Goal: Task Accomplishment & Management: Use online tool/utility

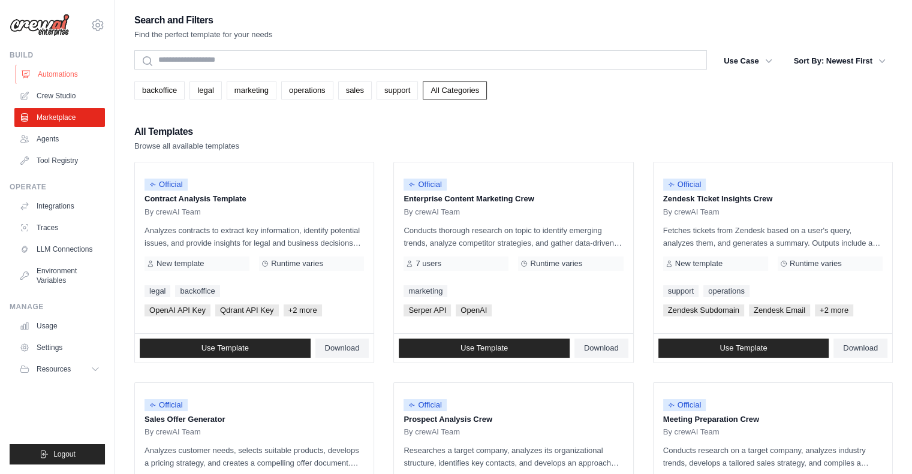
click at [56, 74] on link "Automations" at bounding box center [61, 74] width 91 height 19
click at [59, 97] on link "Crew Studio" at bounding box center [61, 95] width 91 height 19
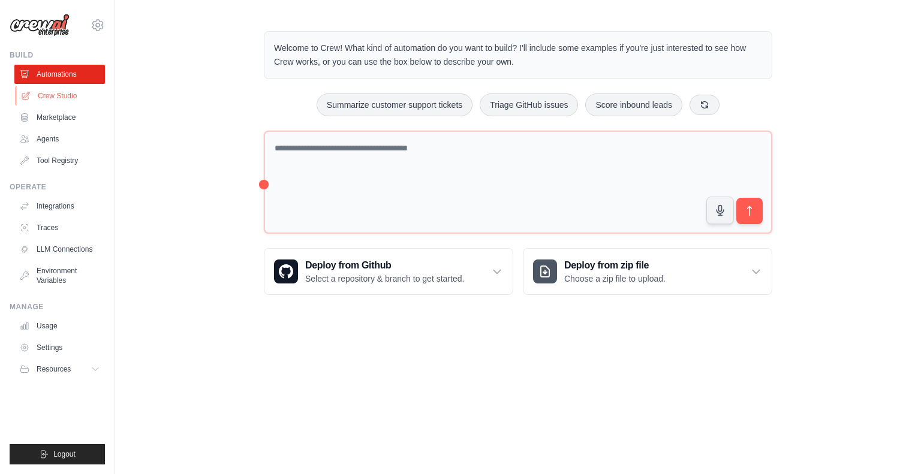
click at [51, 96] on link "Crew Studio" at bounding box center [61, 95] width 91 height 19
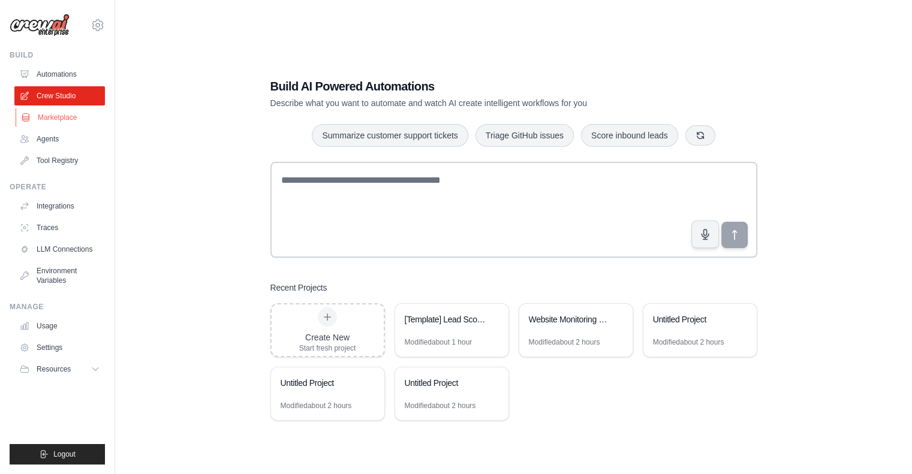
click at [65, 118] on link "Marketplace" at bounding box center [61, 117] width 91 height 19
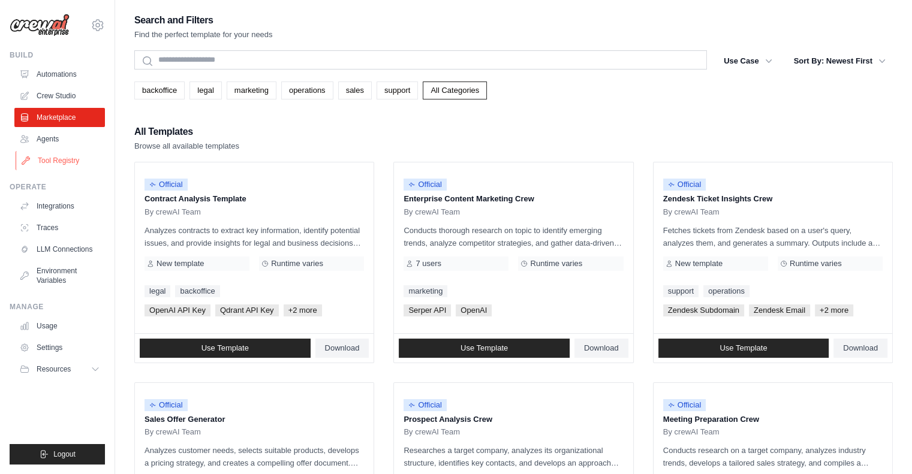
click at [62, 164] on link "Tool Registry" at bounding box center [61, 160] width 91 height 19
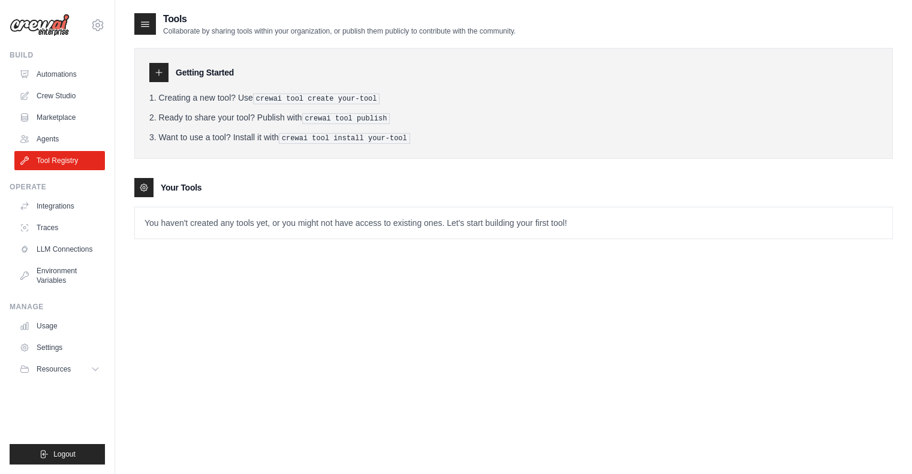
click at [270, 98] on pre "crewai tool create your-tool" at bounding box center [316, 99] width 127 height 11
click at [430, 221] on p "You haven't created any tools yet, or you might not have access to existing one…" at bounding box center [514, 223] width 758 height 31
click at [79, 251] on link "LLM Connections" at bounding box center [61, 249] width 91 height 19
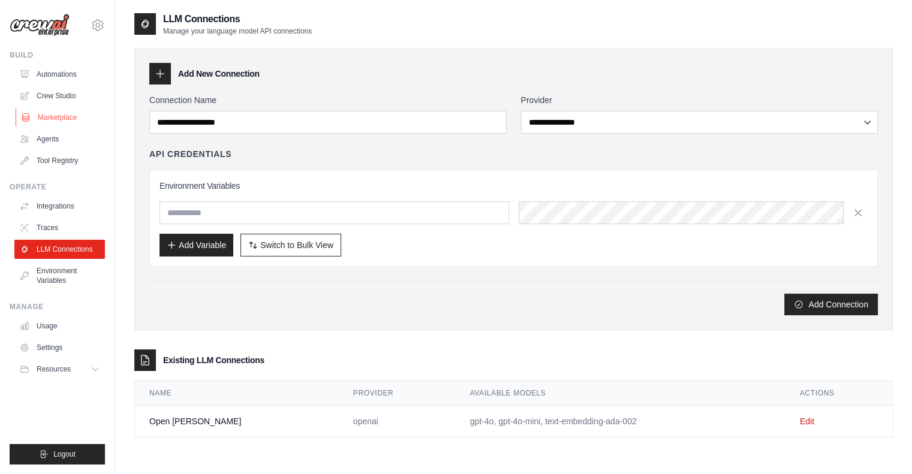
click at [65, 112] on link "Marketplace" at bounding box center [61, 117] width 91 height 19
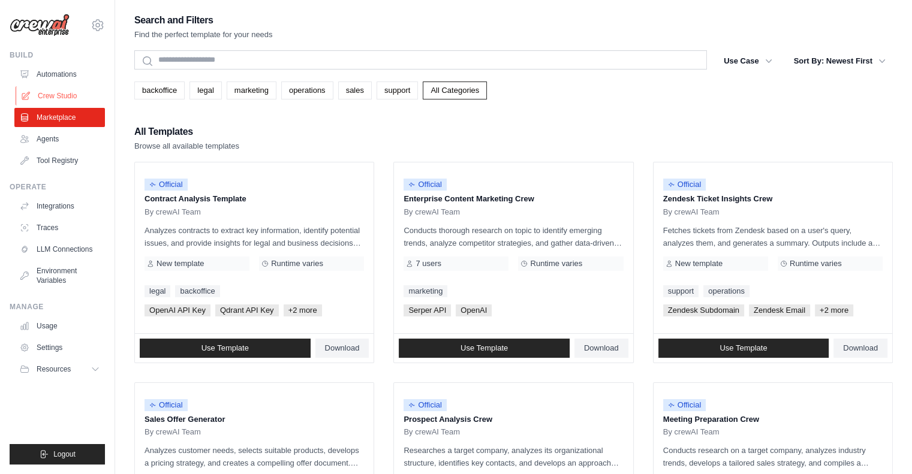
click at [69, 97] on link "Crew Studio" at bounding box center [61, 95] width 91 height 19
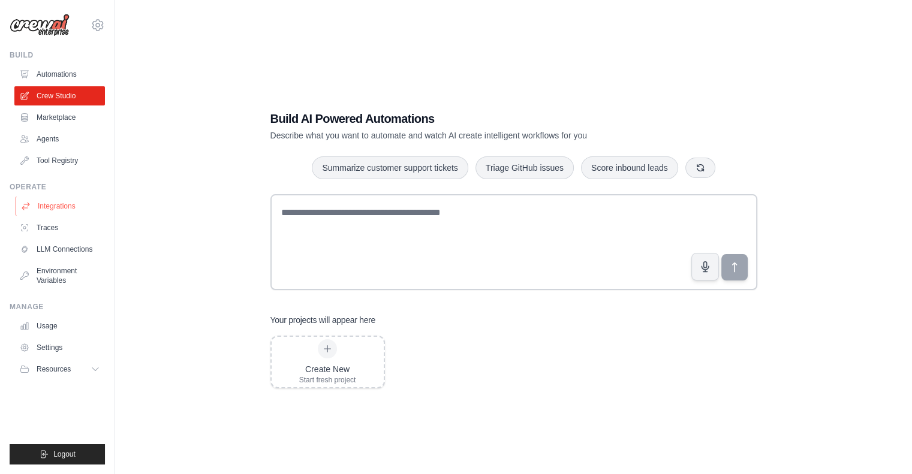
click at [53, 207] on link "Integrations" at bounding box center [61, 206] width 91 height 19
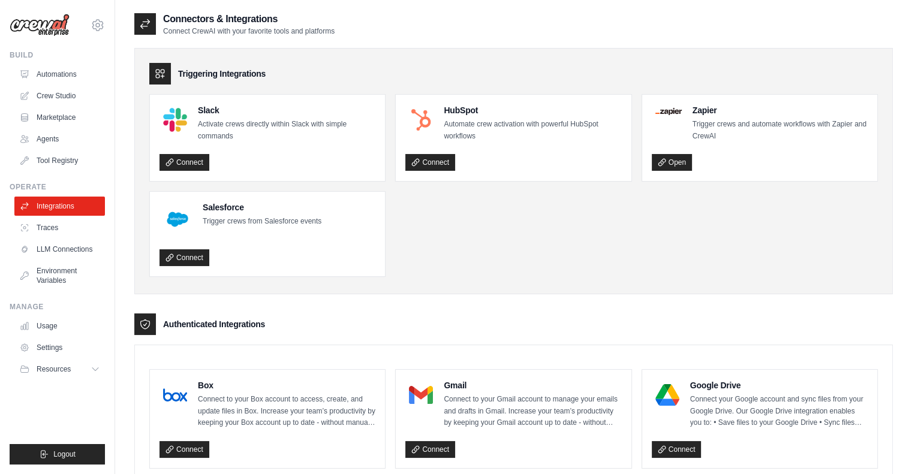
click at [223, 324] on h3 "Authenticated Integrations" at bounding box center [214, 325] width 102 height 12
click at [44, 228] on link "Traces" at bounding box center [61, 227] width 91 height 19
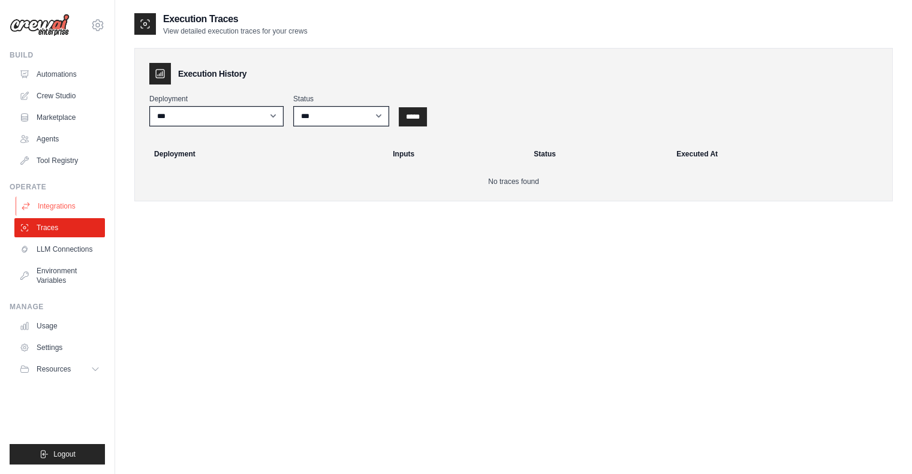
click at [49, 203] on link "Integrations" at bounding box center [61, 206] width 91 height 19
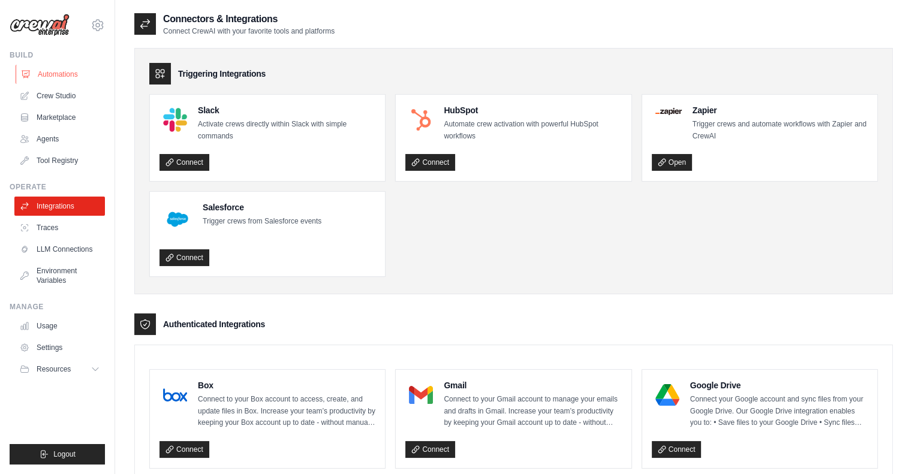
click at [59, 74] on link "Automations" at bounding box center [61, 74] width 91 height 19
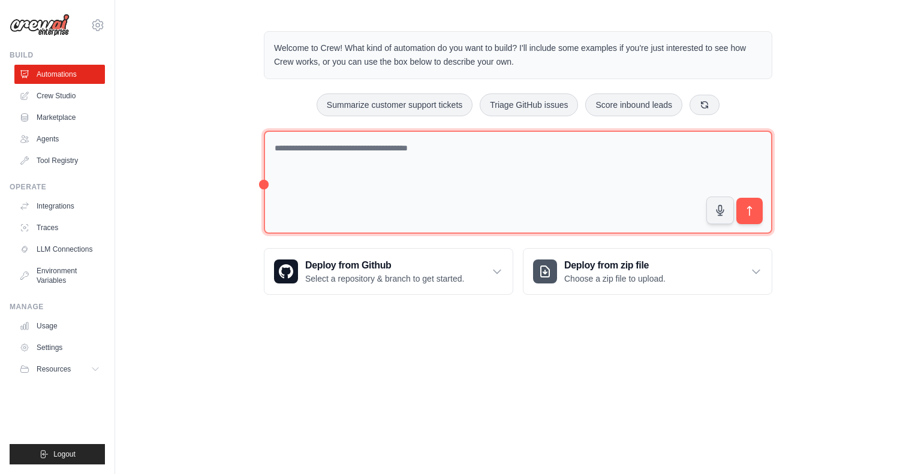
click at [346, 137] on textarea at bounding box center [518, 183] width 509 height 104
type textarea "**********"
type textarea "*"
type textarea "**********"
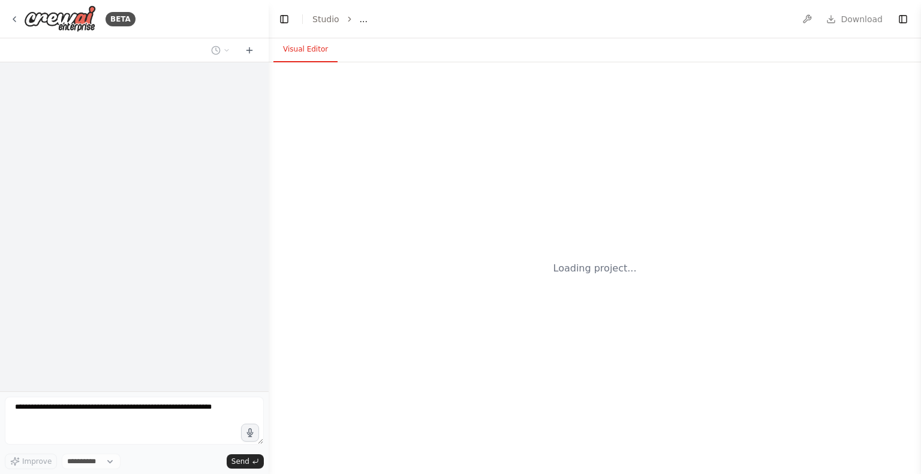
select select "****"
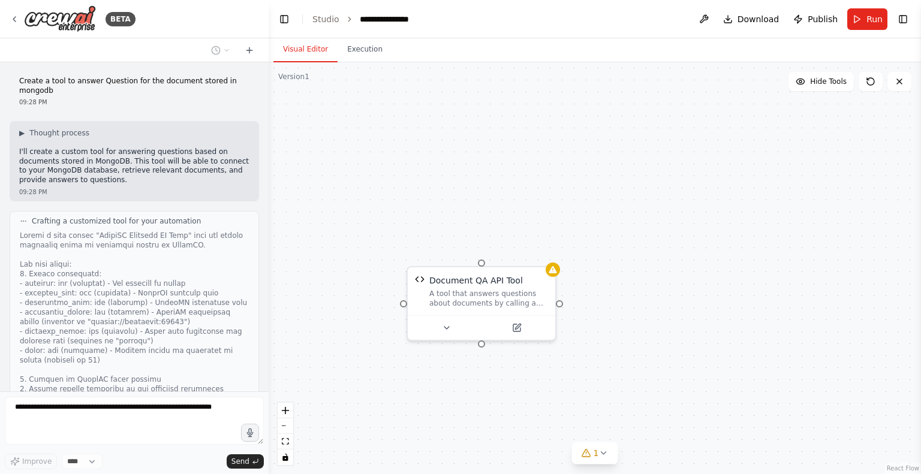
drag, startPoint x: 214, startPoint y: 11, endPoint x: 431, endPoint y: 98, distance: 234.2
click at [431, 98] on div "Document QA API Tool A tool that answers questions about documents by calling a…" at bounding box center [595, 268] width 653 height 412
click at [482, 285] on div "Document QA API Tool A tool that answers questions about documents by calling a…" at bounding box center [489, 289] width 119 height 34
click at [451, 326] on icon at bounding box center [454, 326] width 10 height 10
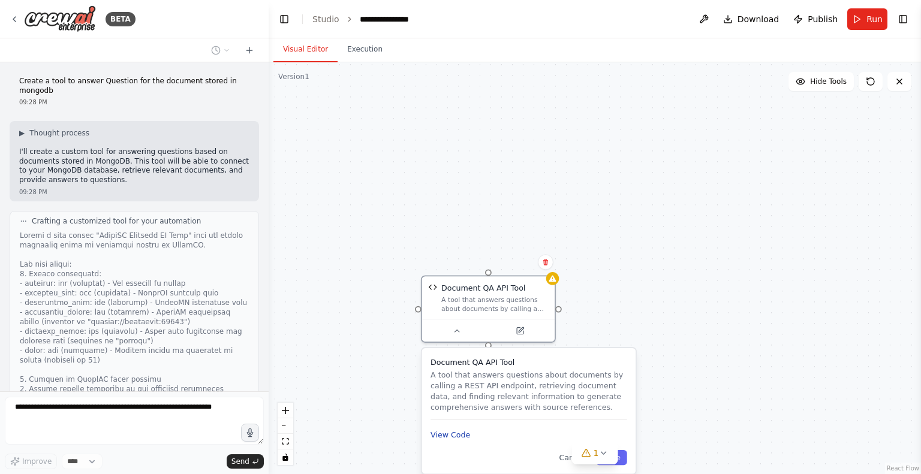
click at [456, 436] on button "View Code" at bounding box center [451, 435] width 40 height 11
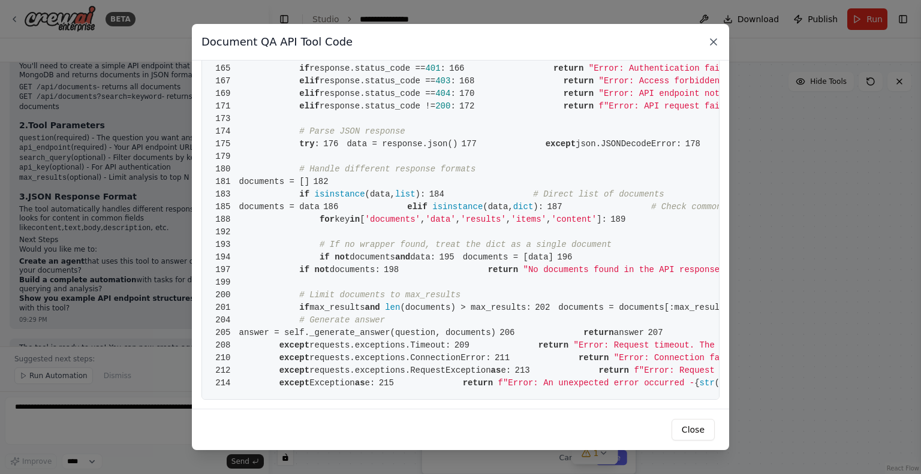
click at [711, 46] on icon at bounding box center [714, 42] width 12 height 12
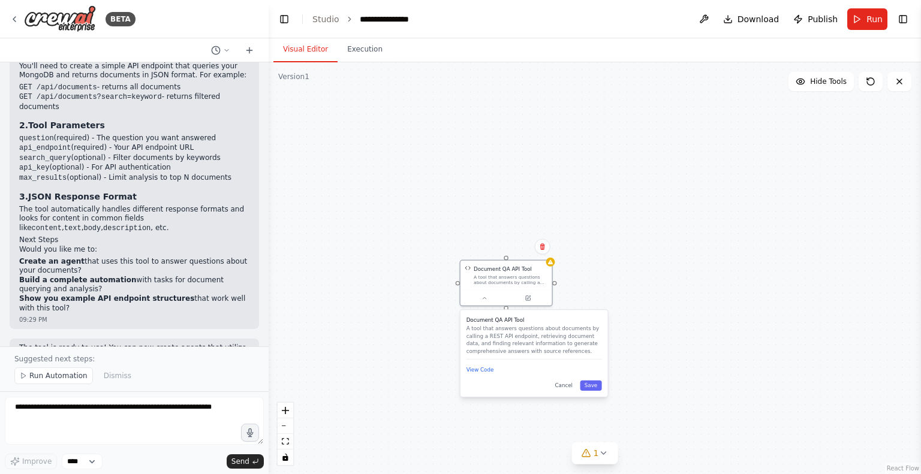
click at [612, 268] on div "Document QA API Tool A tool that answers questions about documents by calling a…" at bounding box center [595, 268] width 653 height 412
click at [563, 388] on button "Cancel" at bounding box center [564, 386] width 26 height 10
click at [528, 299] on icon at bounding box center [528, 297] width 4 height 4
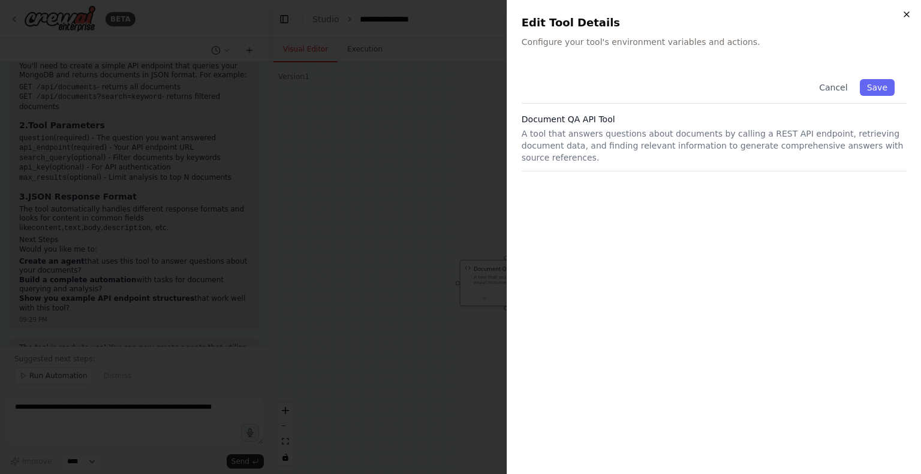
click at [907, 13] on icon "button" at bounding box center [907, 15] width 10 height 10
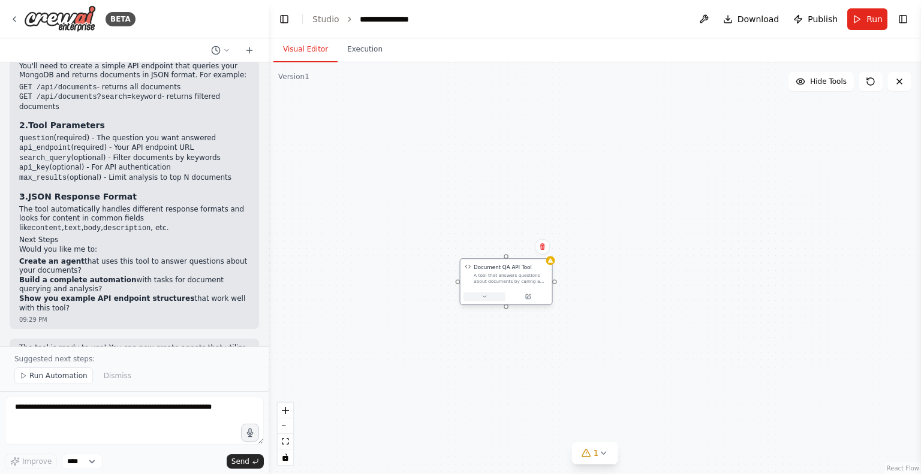
click at [489, 295] on button at bounding box center [485, 297] width 42 height 9
click at [479, 371] on button "View Code" at bounding box center [481, 370] width 28 height 7
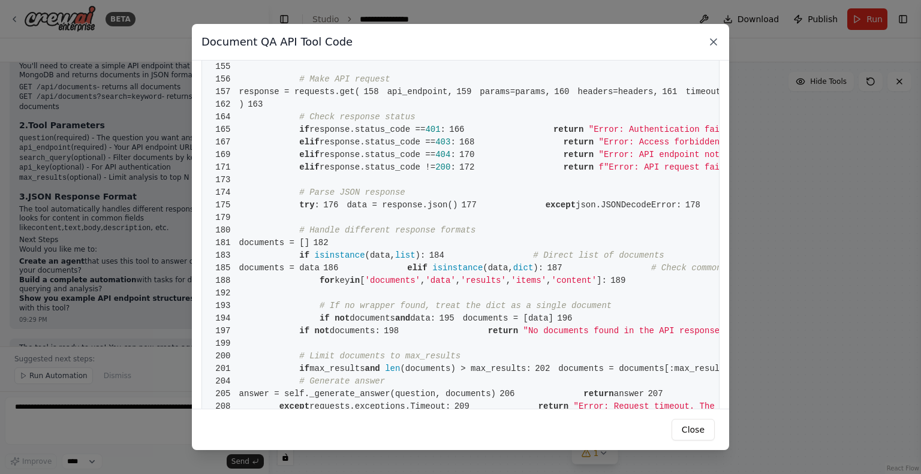
click at [710, 37] on icon at bounding box center [714, 42] width 12 height 12
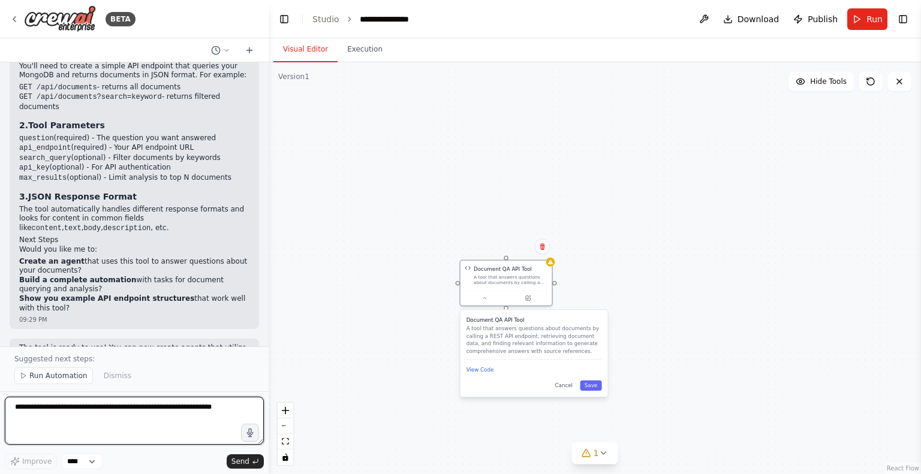
click at [62, 418] on textarea at bounding box center [134, 421] width 259 height 48
type textarea "**********"
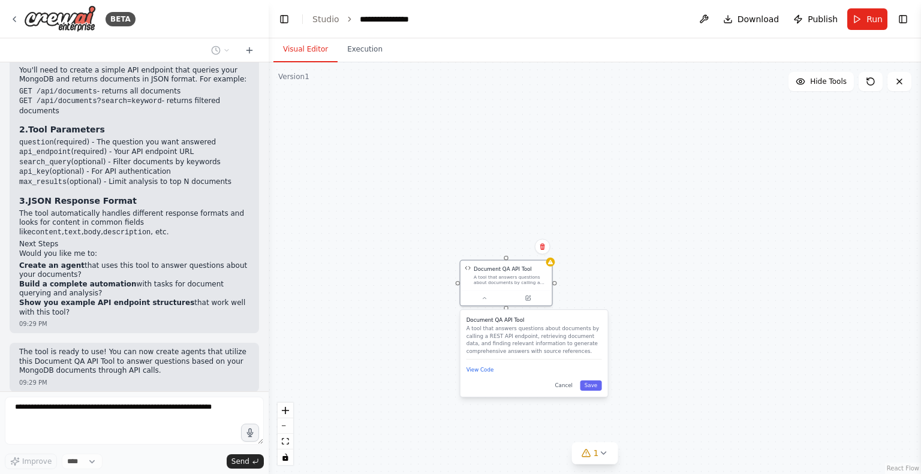
scroll to position [1119, 0]
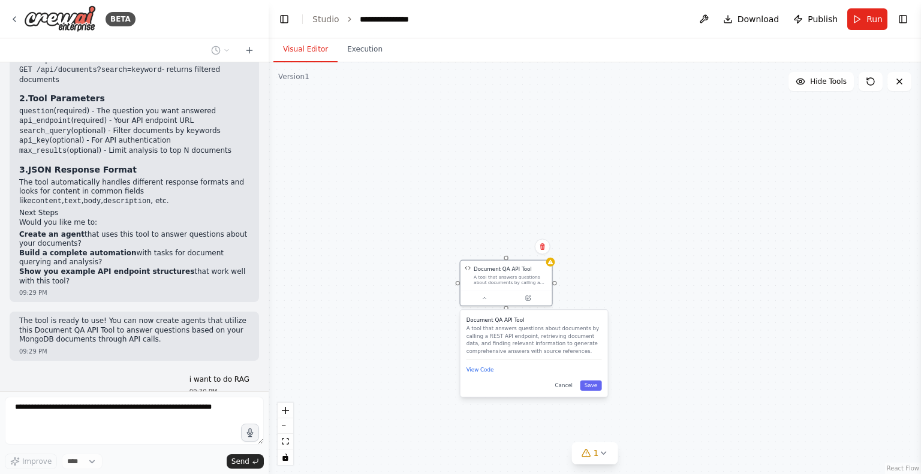
click at [103, 347] on div "09:29 PM" at bounding box center [134, 351] width 230 height 9
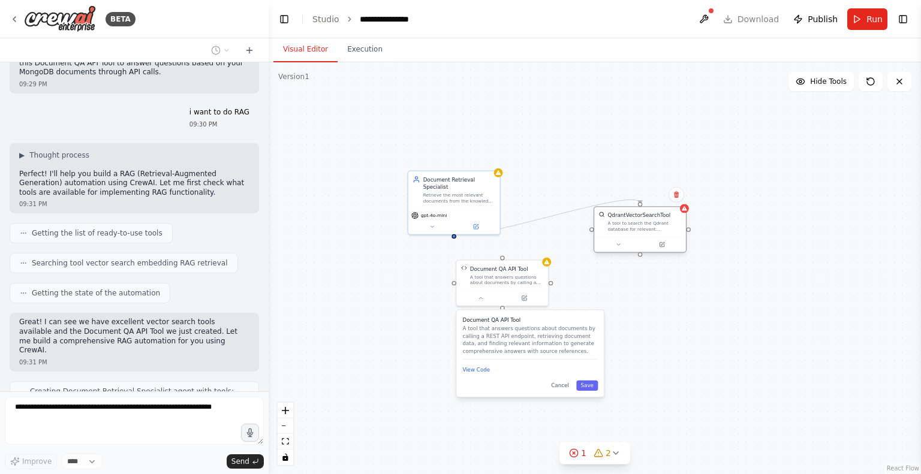
scroll to position [1416, 0]
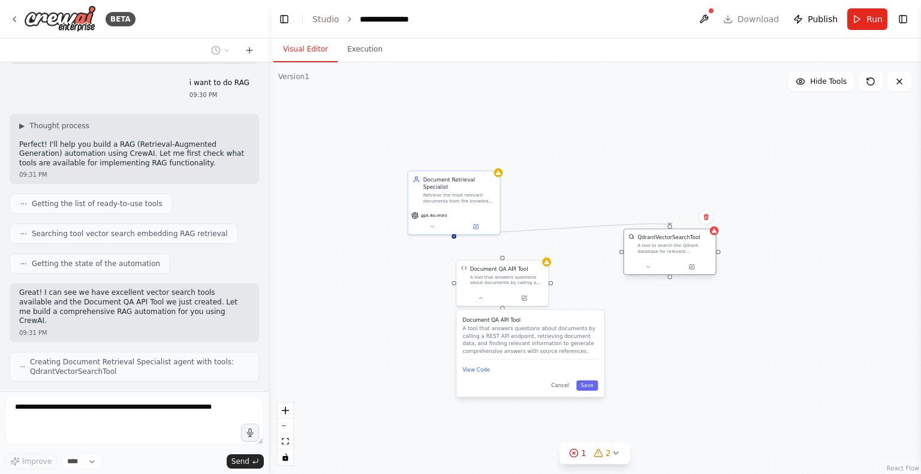
drag, startPoint x: 642, startPoint y: 277, endPoint x: 688, endPoint y: 243, distance: 57.5
click at [688, 243] on div "A tool to search the Qdrant database for relevant information on internal docum…" at bounding box center [675, 249] width 74 height 12
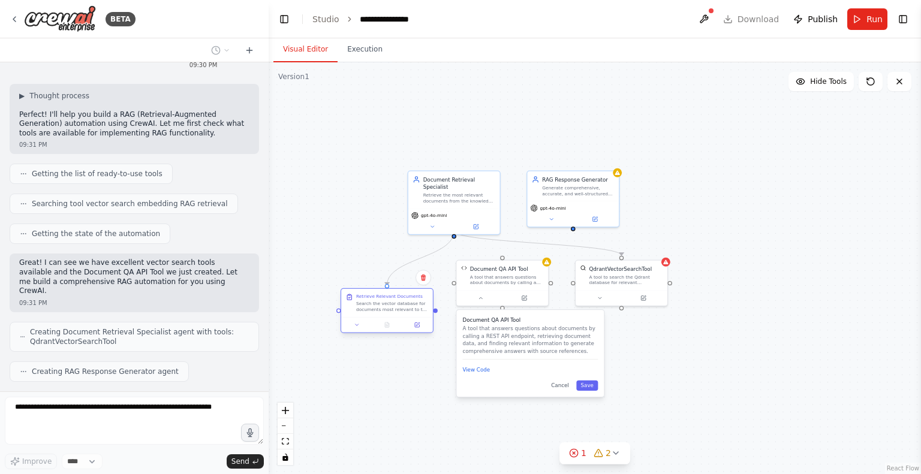
drag, startPoint x: 446, startPoint y: 339, endPoint x: 378, endPoint y: 314, distance: 72.9
click at [378, 313] on div "Search the vector database for documents most relevant to the user query: {user…" at bounding box center [392, 307] width 72 height 12
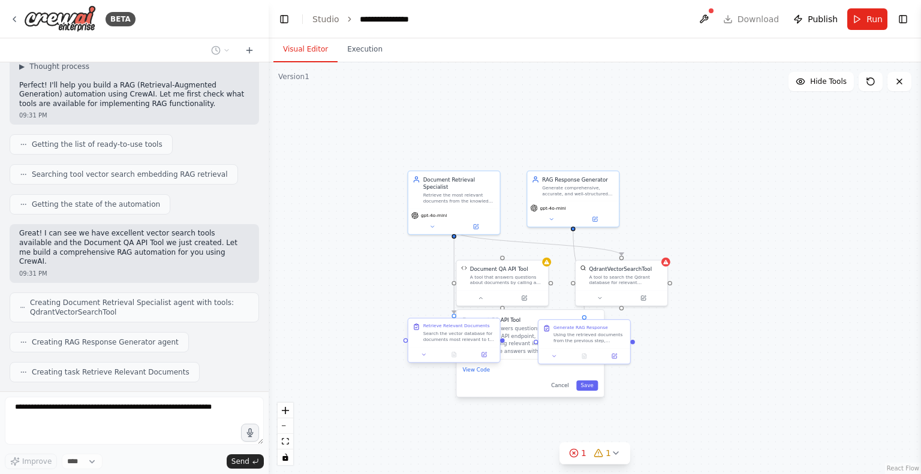
scroll to position [1506, 0]
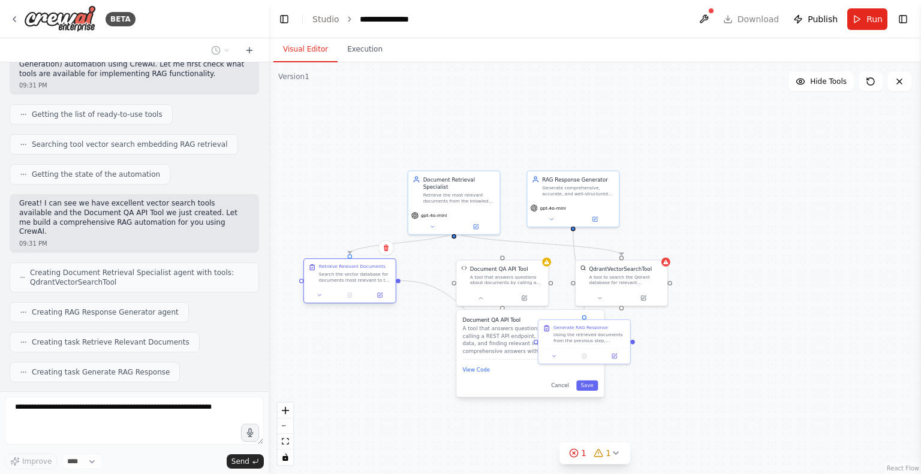
drag, startPoint x: 456, startPoint y: 340, endPoint x: 350, endPoint y: 283, distance: 120.3
click at [350, 283] on div "Search the vector database for documents most relevant to the user query: {user…" at bounding box center [355, 277] width 72 height 12
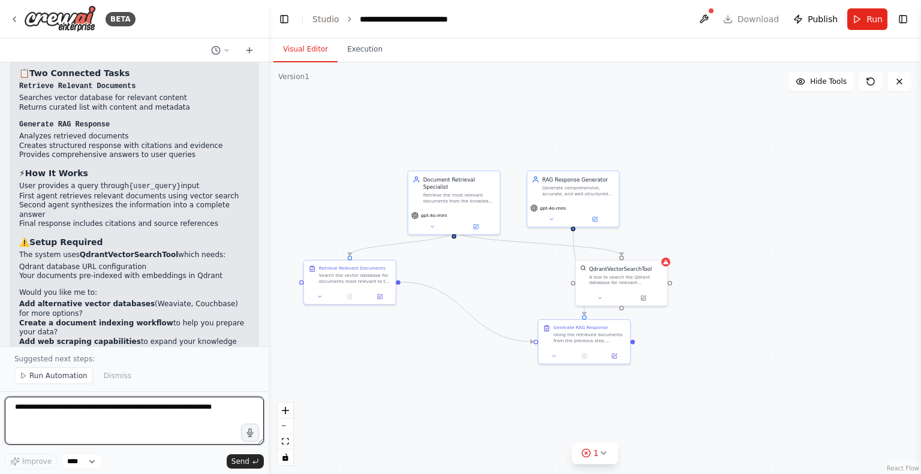
scroll to position [2083, 0]
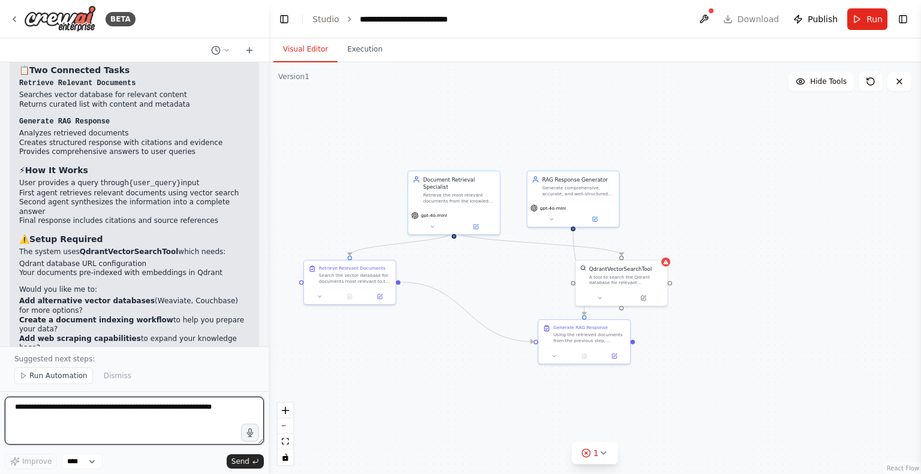
click at [133, 417] on textarea at bounding box center [134, 421] width 259 height 48
type textarea "**********"
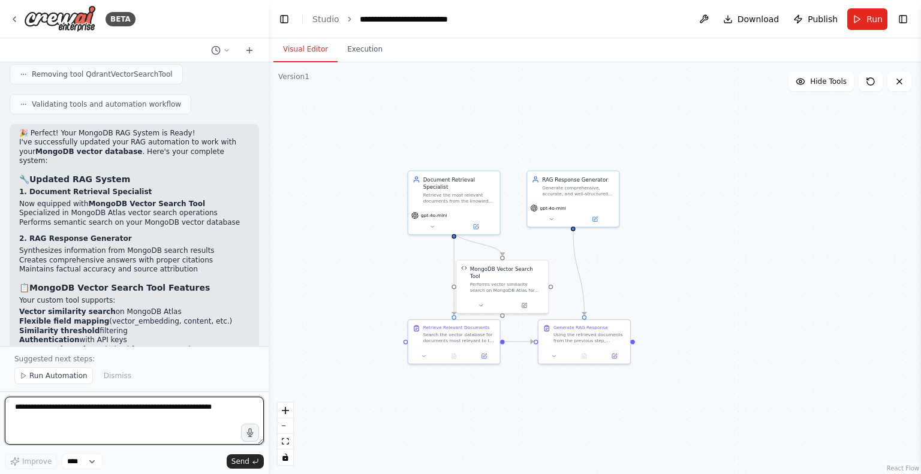
scroll to position [3591, 0]
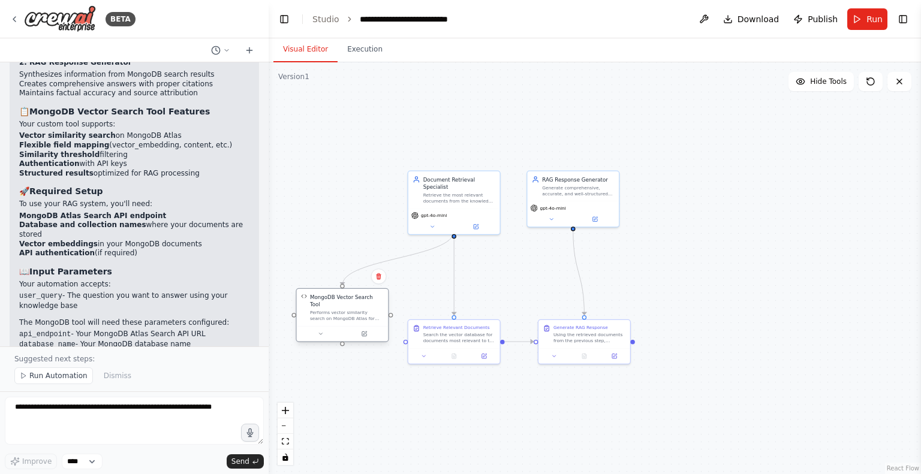
drag, startPoint x: 508, startPoint y: 273, endPoint x: 345, endPoint y: 304, distance: 166.1
click at [345, 310] on div "Performs vector similarity search on MongoDB Atlas for RAG applications using H…" at bounding box center [347, 316] width 74 height 12
click at [20, 21] on div "BETA" at bounding box center [73, 18] width 126 height 27
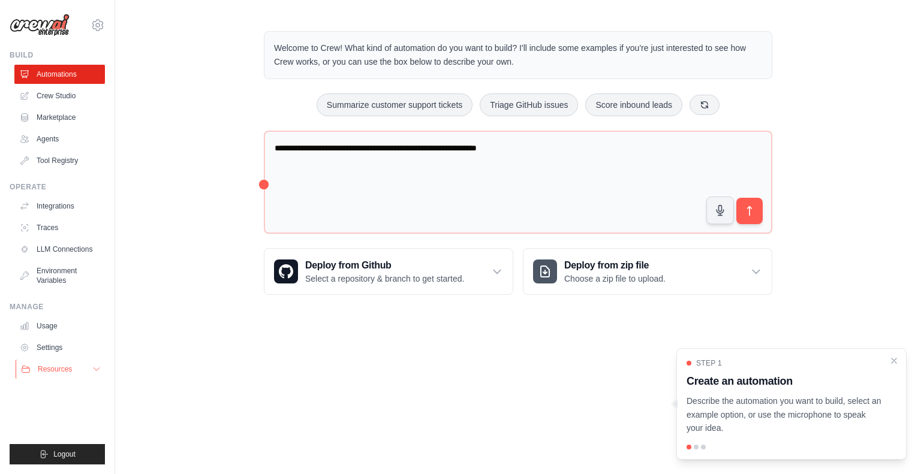
click at [80, 366] on button "Resources" at bounding box center [61, 369] width 91 height 19
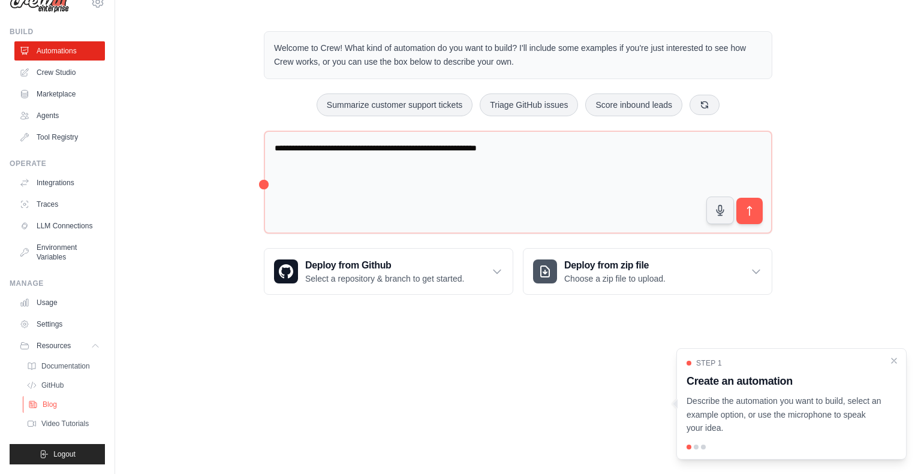
click at [48, 399] on link "Blog" at bounding box center [64, 404] width 83 height 17
click at [55, 424] on span "Video Tutorials" at bounding box center [66, 424] width 47 height 10
